Goal: Task Accomplishment & Management: Complete application form

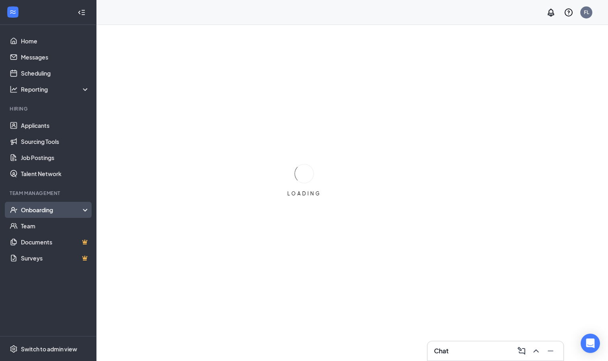
click at [54, 208] on div "Onboarding" at bounding box center [52, 210] width 62 height 8
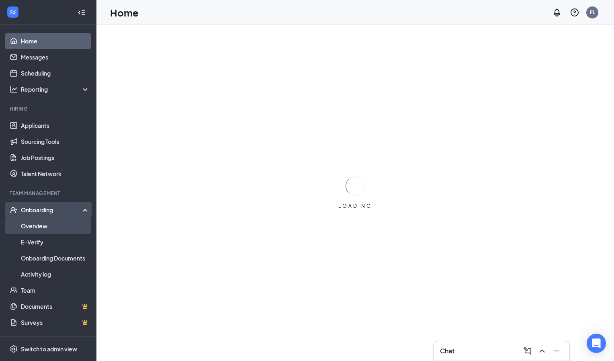
click at [60, 227] on link "Overview" at bounding box center [55, 226] width 69 height 16
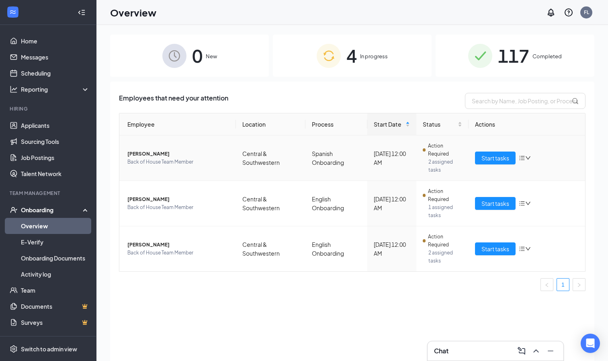
click at [141, 154] on span "[PERSON_NAME]" at bounding box center [178, 154] width 102 height 8
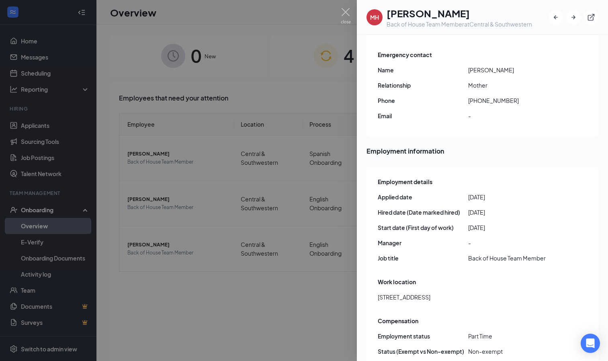
scroll to position [36, 0]
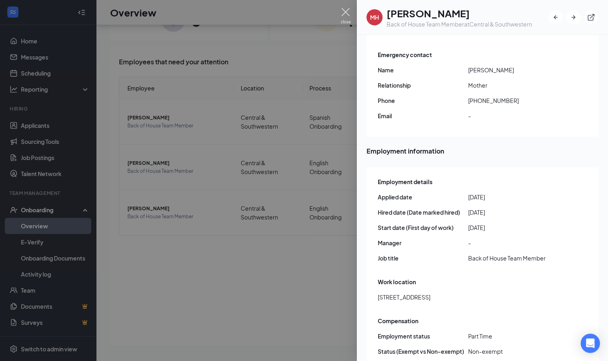
click at [344, 12] on img at bounding box center [346, 16] width 10 height 16
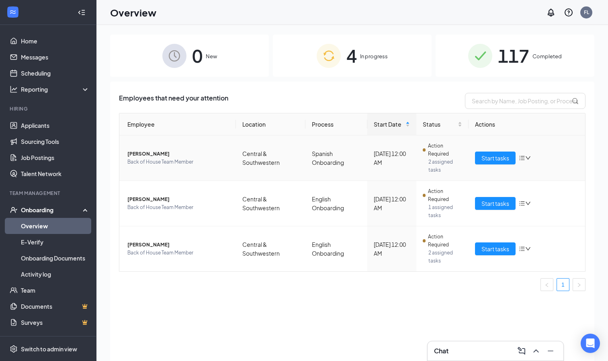
click at [526, 155] on icon "down" at bounding box center [528, 158] width 6 height 6
click at [332, 143] on td "Spanish Onboarding" at bounding box center [335, 157] width 61 height 45
click at [498, 159] on span "Start tasks" at bounding box center [496, 158] width 28 height 9
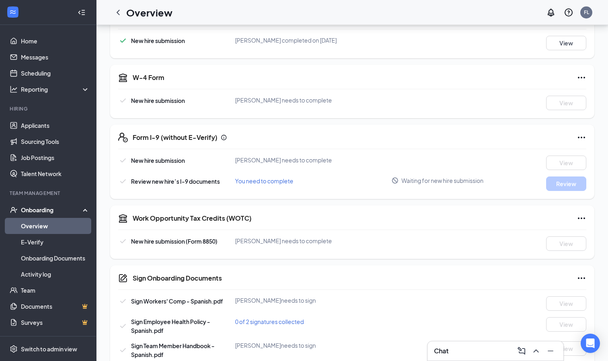
scroll to position [146, 0]
click at [429, 178] on span "Waiting for new hire submission" at bounding box center [443, 180] width 82 height 8
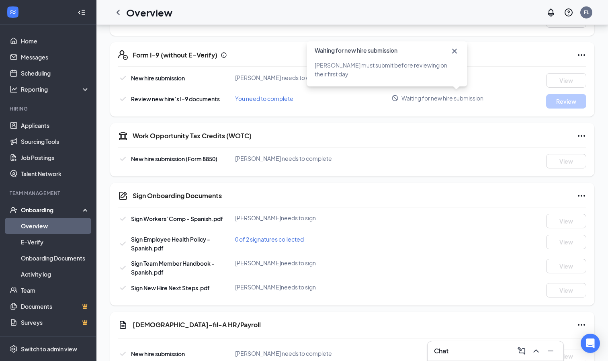
click at [409, 137] on div "Work Opportunity Tax Credits (WOTC)" at bounding box center [360, 136] width 454 height 10
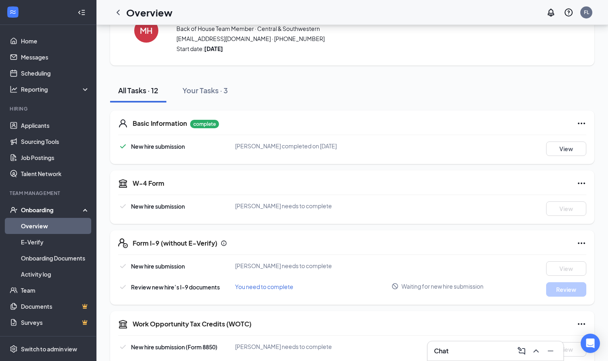
scroll to position [0, 0]
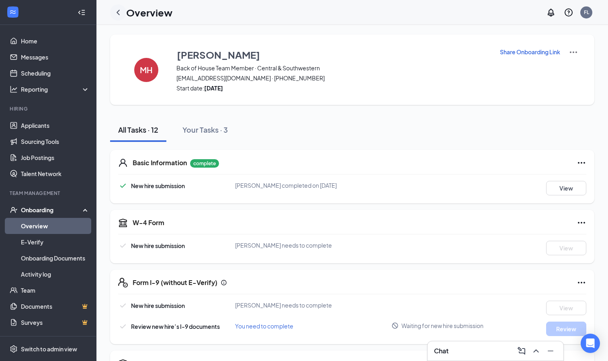
click at [116, 10] on icon "ChevronLeft" at bounding box center [118, 13] width 10 height 10
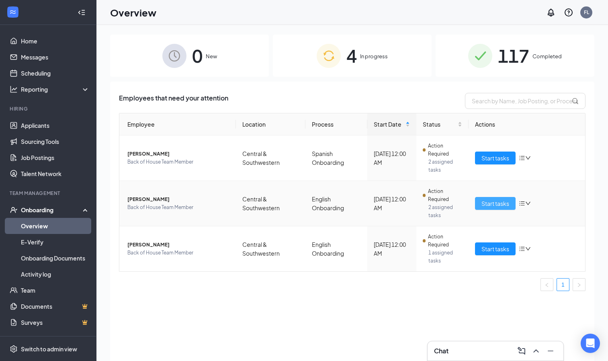
click at [491, 204] on span "Start tasks" at bounding box center [496, 203] width 28 height 9
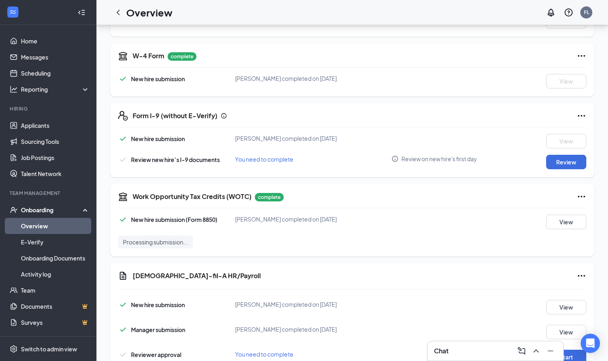
scroll to position [167, 0]
click at [564, 164] on button "Review" at bounding box center [566, 161] width 40 height 14
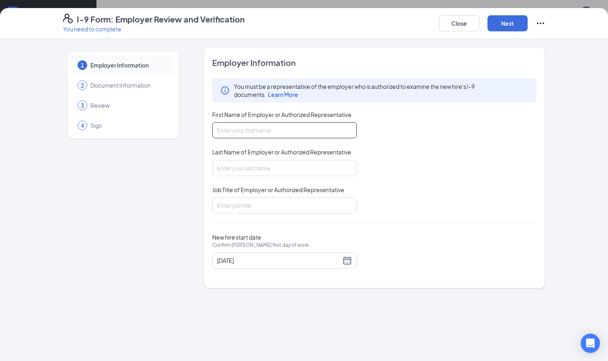
click at [267, 129] on input "First Name of Employer or Authorized Representative" at bounding box center [284, 130] width 145 height 16
click at [233, 135] on input "First Name of Employer or Authorized Representative" at bounding box center [284, 130] width 145 height 16
type input "[PERSON_NAME]"
click at [241, 170] on input "Last Name of Employer or Authorized Representative" at bounding box center [284, 168] width 145 height 16
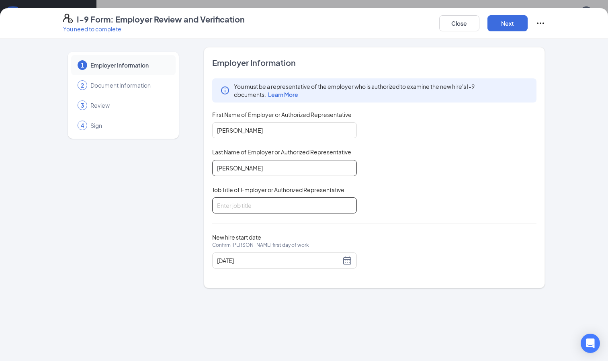
type input "[PERSON_NAME]"
click at [252, 206] on input "Job Title of Employer or Authorized Representative" at bounding box center [284, 205] width 145 height 16
type input "Director of Operations"
click at [389, 180] on div "You must be a representative of the employer who is authorized to examine the n…" at bounding box center [374, 145] width 325 height 135
click at [508, 20] on button "Next" at bounding box center [508, 23] width 40 height 16
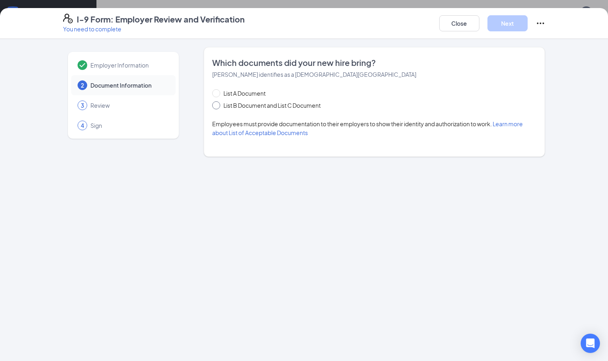
click at [285, 108] on span "List B Document and List C Document" at bounding box center [272, 105] width 104 height 9
click at [218, 107] on input "List B Document and List C Document" at bounding box center [215, 104] width 6 height 6
radio input "true"
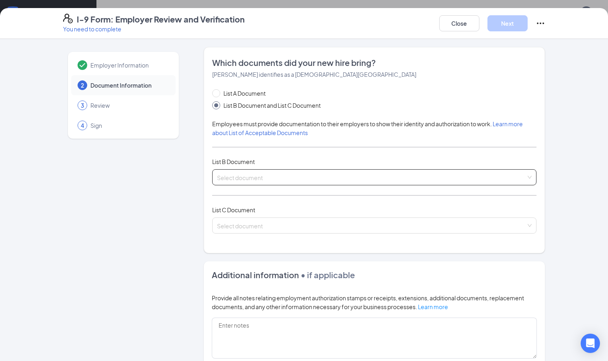
click at [303, 180] on input "search" at bounding box center [371, 176] width 309 height 12
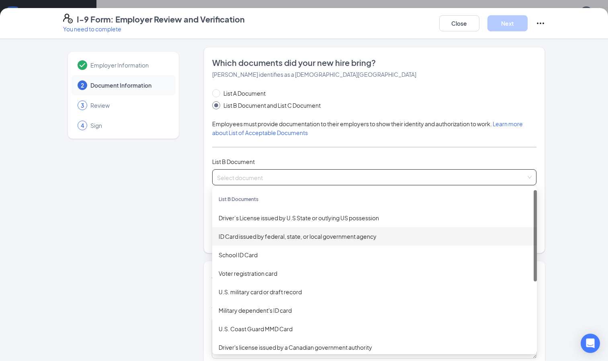
click at [552, 195] on div "Employer Information 2 Document Information 3 Review 4 Sign Which documents did…" at bounding box center [304, 257] width 514 height 420
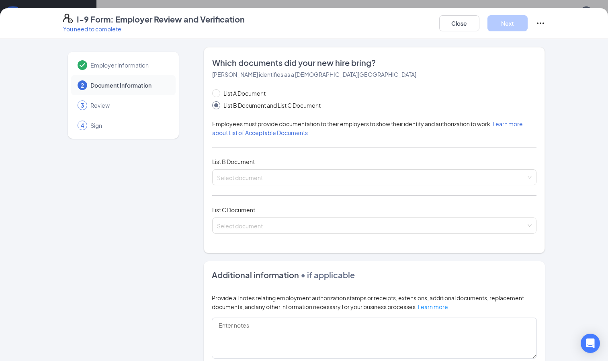
click at [567, 278] on div "Employer Information 2 Document Information 3 Review 4 Sign Which documents did…" at bounding box center [304, 200] width 608 height 322
click at [254, 94] on span "List A Document" at bounding box center [244, 93] width 49 height 9
click at [218, 94] on input "List A Document" at bounding box center [215, 92] width 6 height 6
radio input "true"
radio input "false"
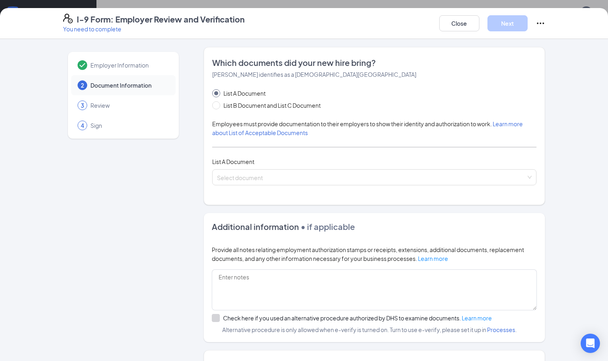
click at [252, 186] on div "Which documents did your new hire bring? [PERSON_NAME] identifies as a [DEMOGRA…" at bounding box center [374, 126] width 325 height 138
click at [243, 176] on input "search" at bounding box center [371, 176] width 309 height 12
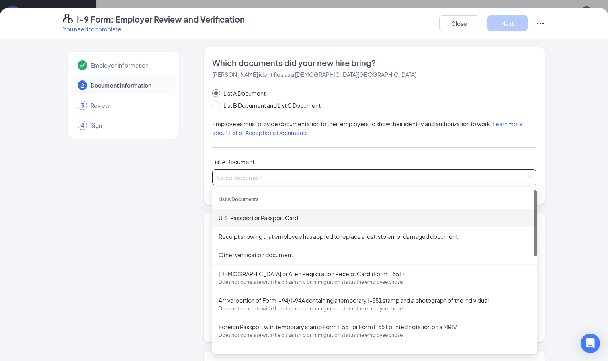
click at [264, 222] on div "U.S. Passport or Passport Card" at bounding box center [375, 217] width 312 height 9
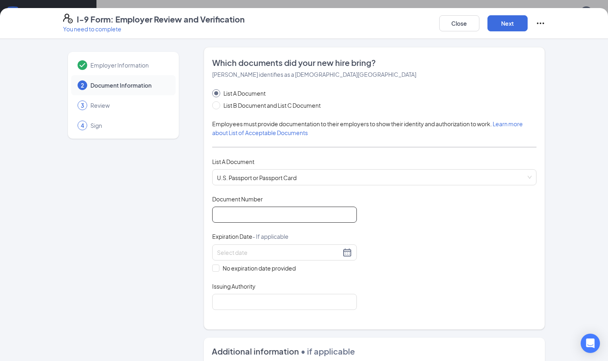
click at [262, 216] on input "Document Number" at bounding box center [284, 215] width 145 height 16
click at [263, 215] on input "Document Number" at bounding box center [284, 215] width 145 height 16
click at [384, 213] on div "Document Title U.S. Passport or Passport Card Document Number Expiration Date -…" at bounding box center [374, 252] width 325 height 115
click at [248, 215] on input "Document Number" at bounding box center [284, 215] width 145 height 16
type input "A59143720"
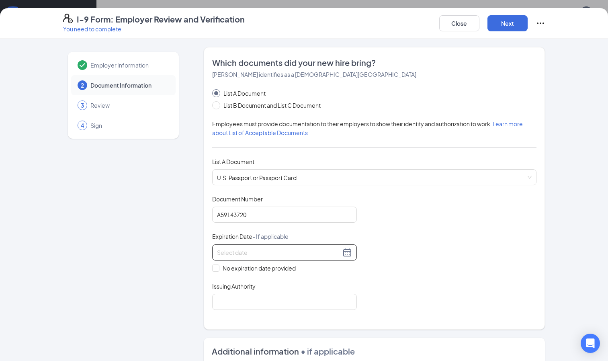
click at [275, 251] on input at bounding box center [279, 252] width 124 height 9
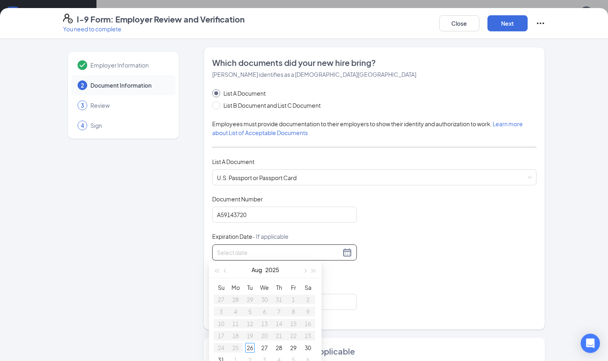
click at [303, 256] on input at bounding box center [279, 252] width 124 height 9
click at [266, 311] on div "9" at bounding box center [265, 312] width 10 height 10
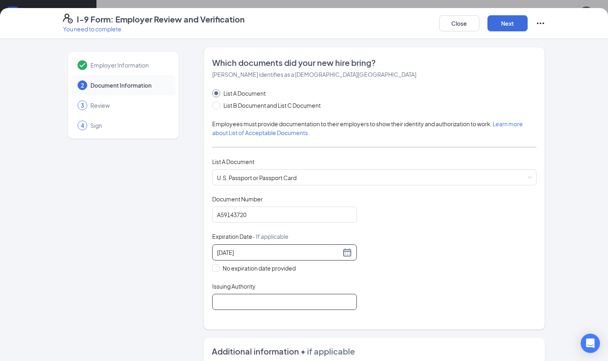
type input "[DATE]"
click at [277, 306] on input "Issuing Authority" at bounding box center [284, 302] width 145 height 16
click at [266, 310] on input "[GEOGRAPHIC_DATA]" at bounding box center [284, 302] width 145 height 16
type input "United States Department of State"
click at [370, 306] on div "Document Title U.S. Passport or Passport Card Document Number [PASSPORT] Expira…" at bounding box center [374, 252] width 325 height 115
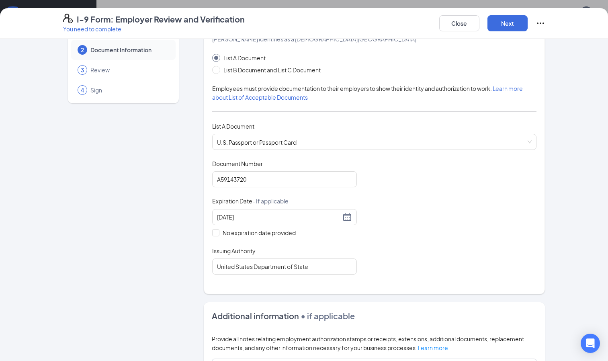
scroll to position [33, 0]
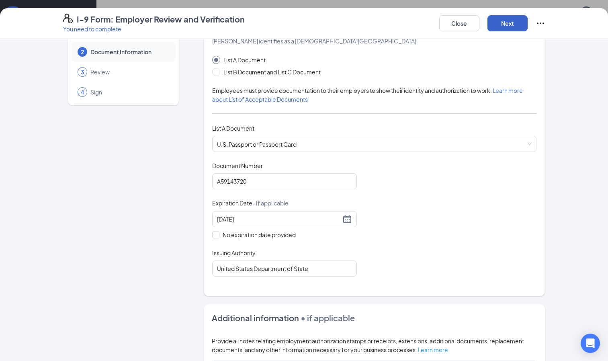
click at [503, 21] on button "Next" at bounding box center [508, 23] width 40 height 16
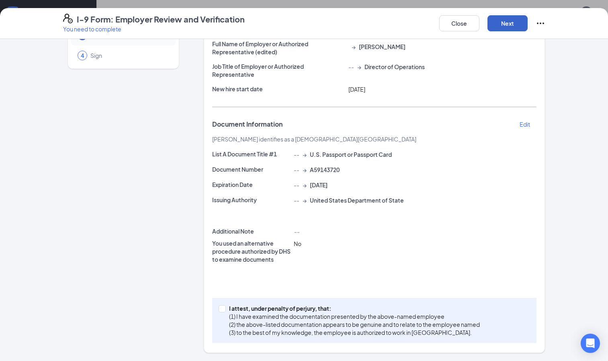
scroll to position [186, 0]
click at [221, 308] on span at bounding box center [222, 308] width 7 height 7
click at [221, 308] on input "I attest, under penalty of [PERSON_NAME], that: (1) I have examined the documen…" at bounding box center [222, 308] width 6 height 6
checkbox input "true"
click at [506, 25] on button "Next" at bounding box center [508, 23] width 40 height 16
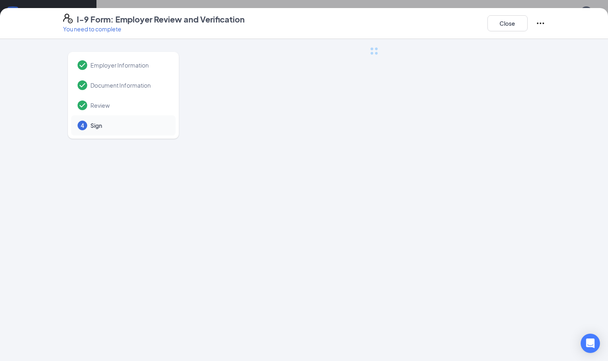
scroll to position [0, 0]
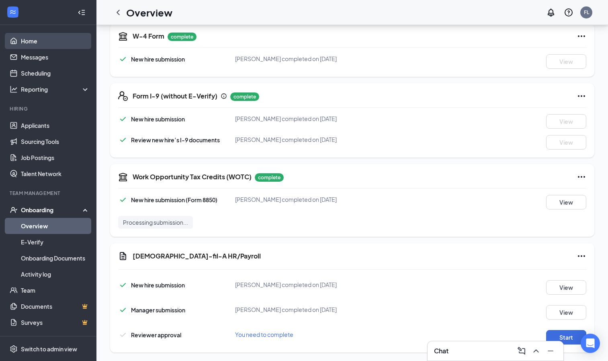
click at [45, 38] on link "Home" at bounding box center [55, 41] width 69 height 16
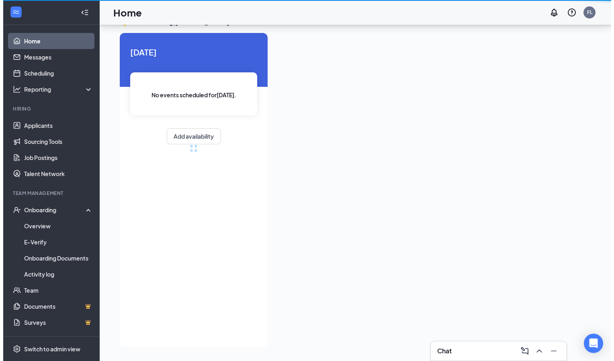
scroll to position [17, 0]
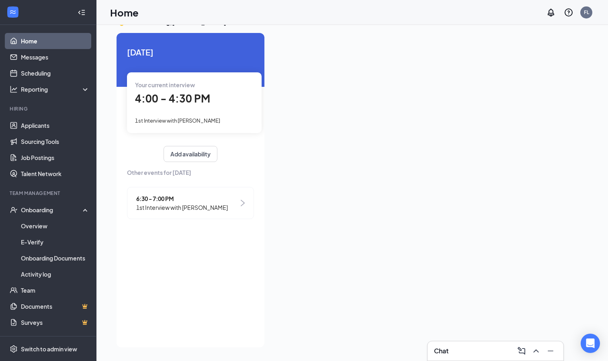
click at [203, 111] on div "Your current interview 4:00 - 4:30 PM 1st Interview with [PERSON_NAME]" at bounding box center [194, 102] width 135 height 60
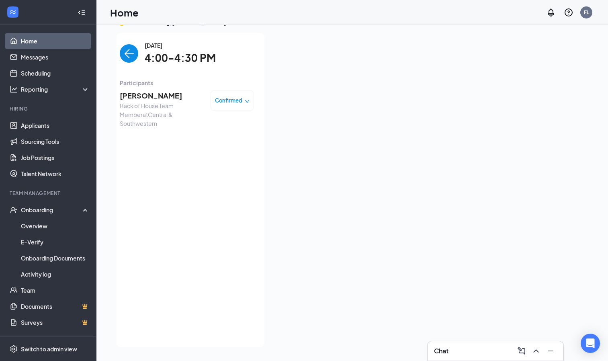
click at [169, 104] on span "Back of House Team Member at [GEOGRAPHIC_DATA]" at bounding box center [162, 114] width 84 height 27
click at [152, 90] on span "[PERSON_NAME]" at bounding box center [162, 95] width 84 height 11
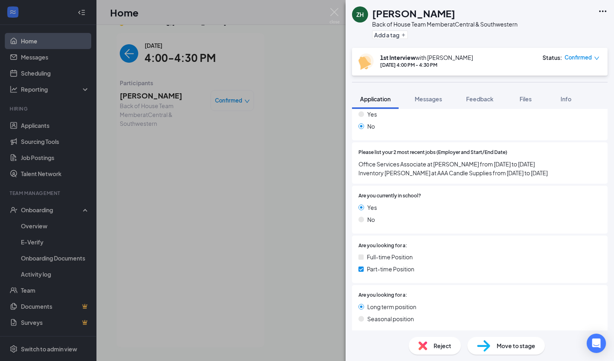
scroll to position [207, 0]
click at [384, 154] on span "Please list your 2 most recent jobs (Employer and Start/End Date)" at bounding box center [433, 152] width 149 height 8
click at [394, 193] on span "Are you currently in school?" at bounding box center [390, 196] width 63 height 8
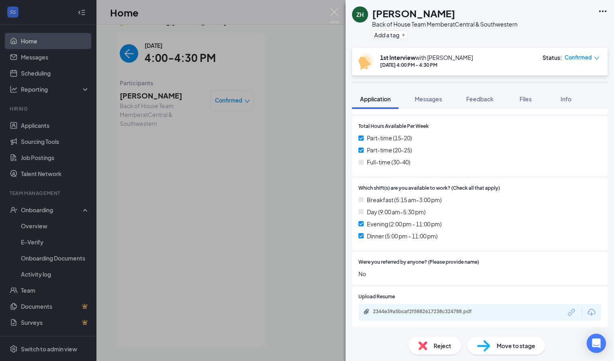
scroll to position [427, 0]
click at [375, 223] on span "Evening (2:00 pm - 11:00 pm)" at bounding box center [404, 222] width 75 height 9
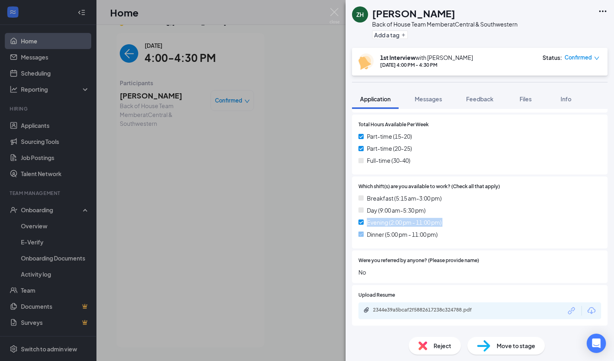
click at [375, 223] on span "Evening (2:00 pm - 11:00 pm)" at bounding box center [404, 222] width 75 height 9
drag, startPoint x: 375, startPoint y: 223, endPoint x: 400, endPoint y: 135, distance: 91.0
click at [400, 135] on span "Part-time (15-20)" at bounding box center [389, 136] width 45 height 9
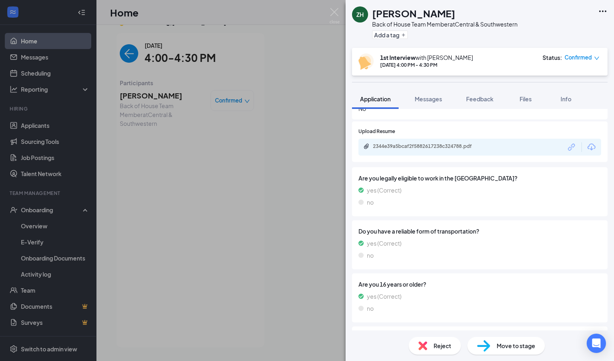
scroll to position [591, 0]
click at [430, 342] on div "Reject" at bounding box center [435, 346] width 52 height 18
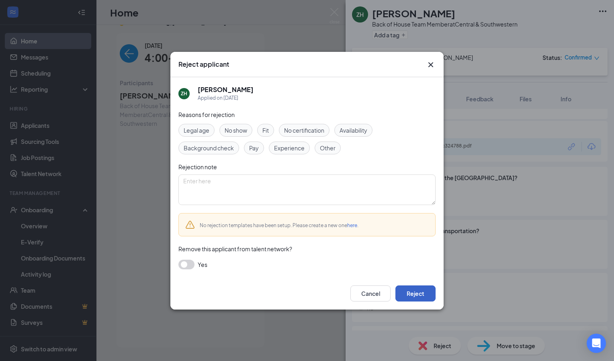
click at [420, 291] on button "Reject" at bounding box center [416, 293] width 40 height 16
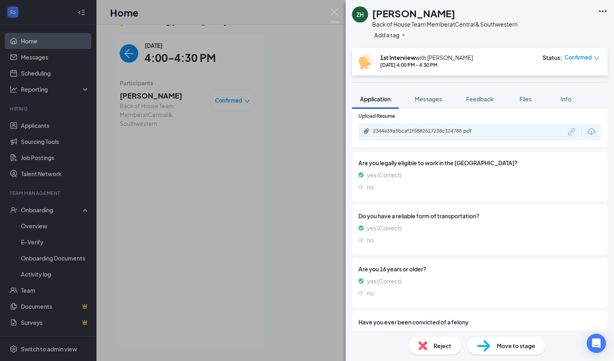
scroll to position [638, 0]
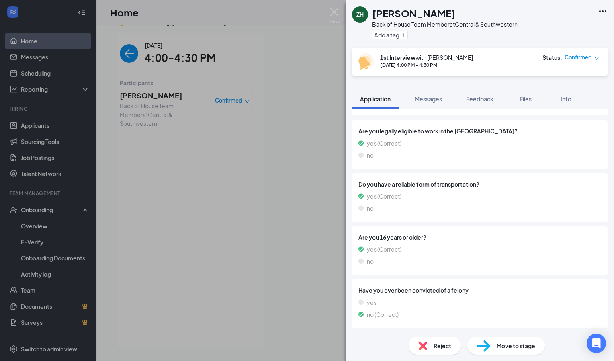
click at [389, 186] on span "Do you have a reliable form of transportation?" at bounding box center [480, 184] width 243 height 9
drag, startPoint x: 389, startPoint y: 186, endPoint x: 374, endPoint y: 188, distance: 15.7
click at [374, 188] on span "Do you have a reliable form of transportation?" at bounding box center [480, 184] width 243 height 9
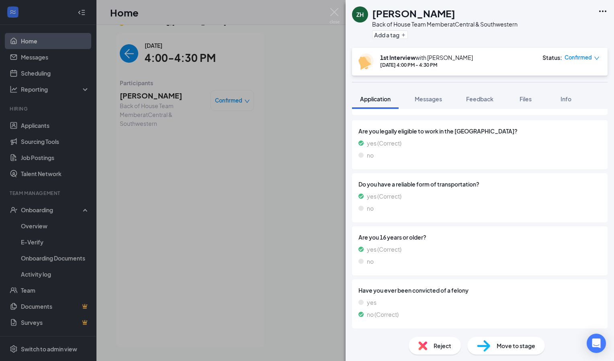
click at [387, 184] on span "Do you have a reliable form of transportation?" at bounding box center [480, 184] width 243 height 9
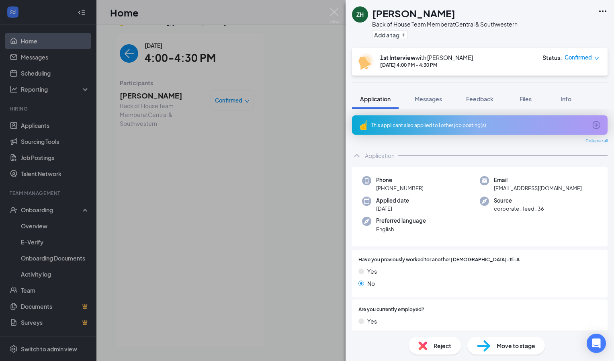
scroll to position [0, 0]
